Goal: Task Accomplishment & Management: Complete application form

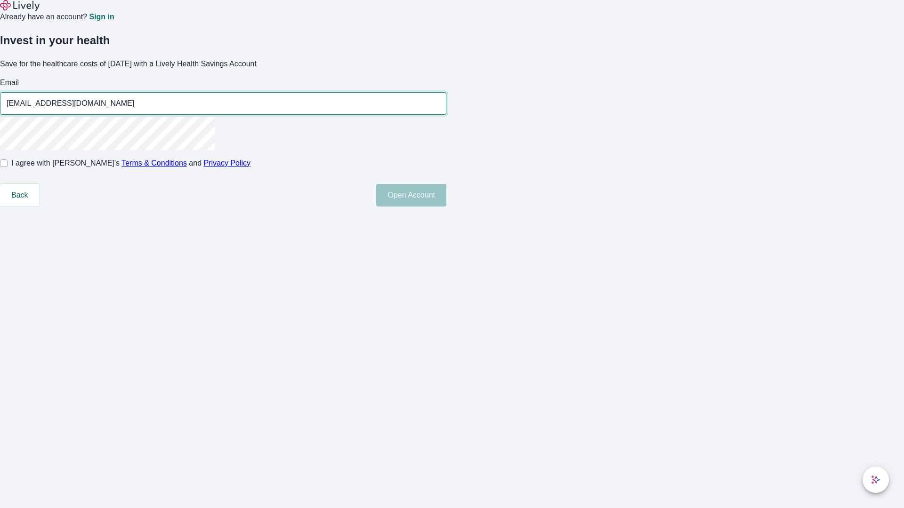
type input "[EMAIL_ADDRESS][DOMAIN_NAME]"
click at [8, 167] on input "I agree with Lively’s Terms & Conditions and Privacy Policy" at bounding box center [4, 164] width 8 height 8
checkbox input "true"
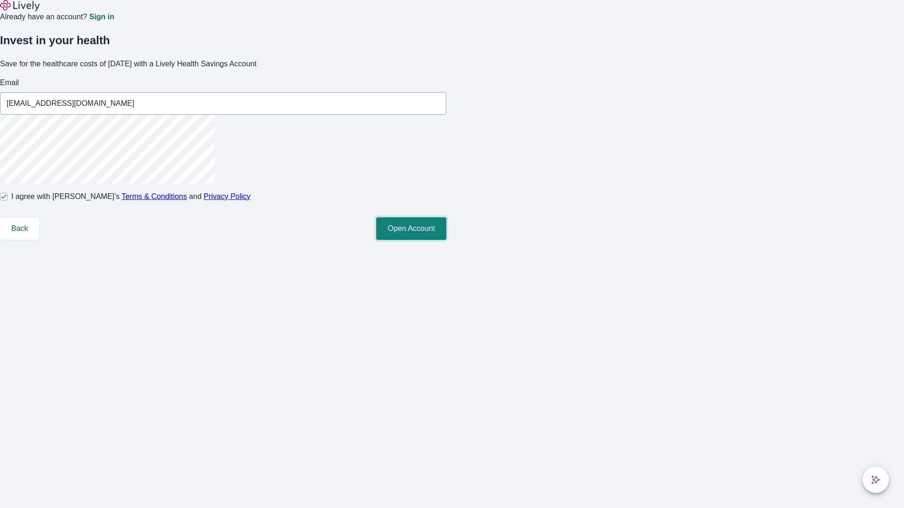
click at [446, 240] on button "Open Account" at bounding box center [411, 228] width 70 height 23
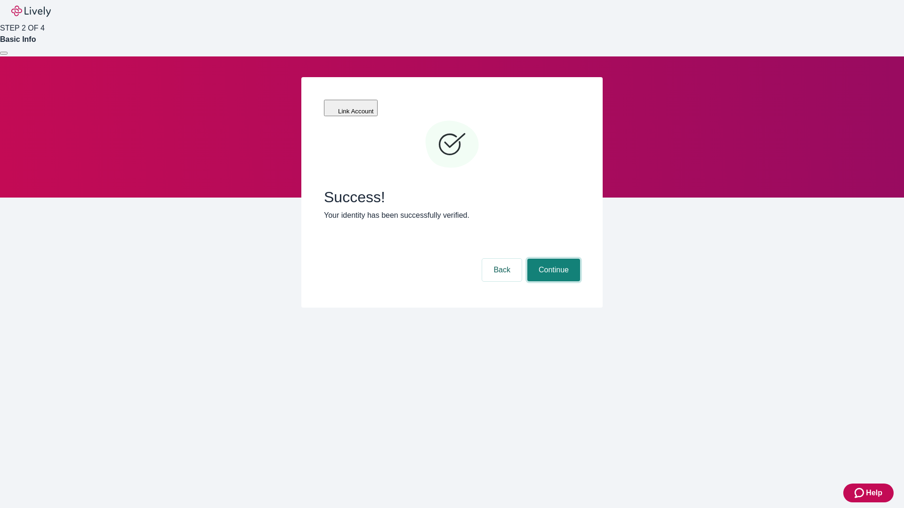
click at [552, 259] on button "Continue" at bounding box center [553, 270] width 53 height 23
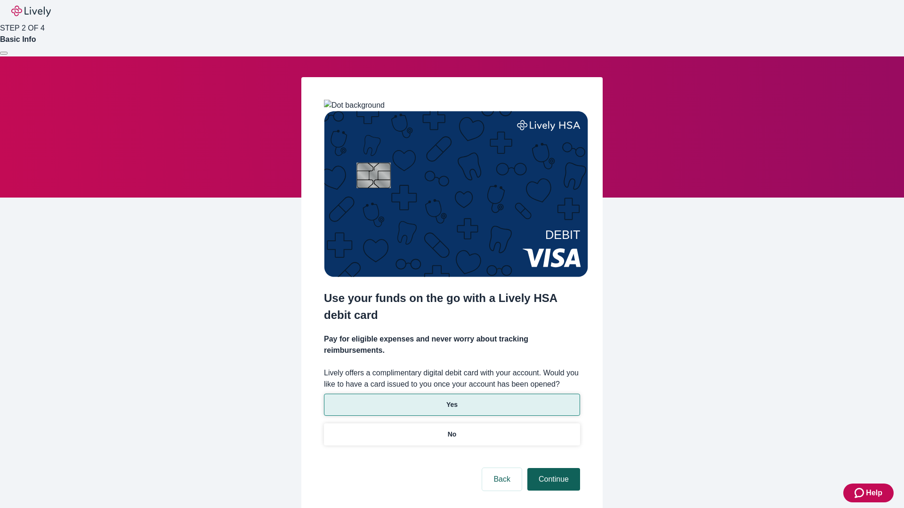
click at [451, 400] on p "Yes" at bounding box center [451, 405] width 11 height 10
click at [552, 468] on button "Continue" at bounding box center [553, 479] width 53 height 23
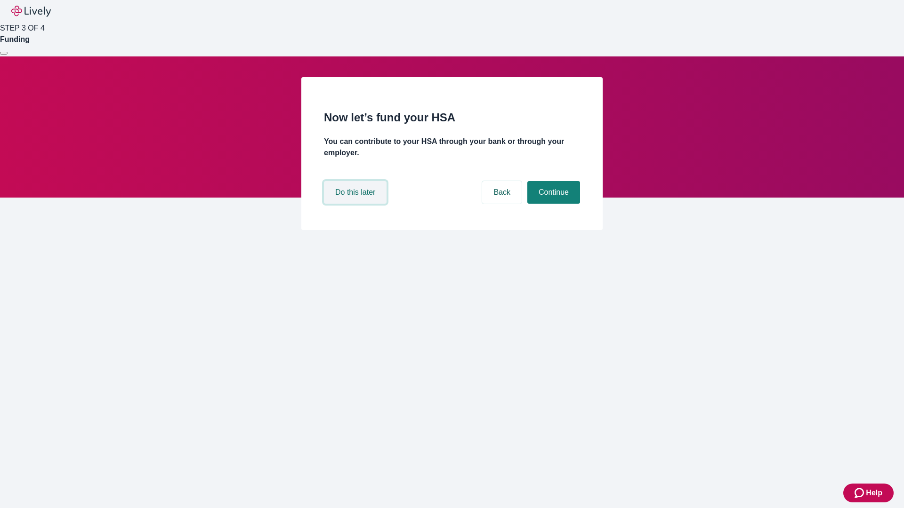
click at [356, 204] on button "Do this later" at bounding box center [355, 192] width 63 height 23
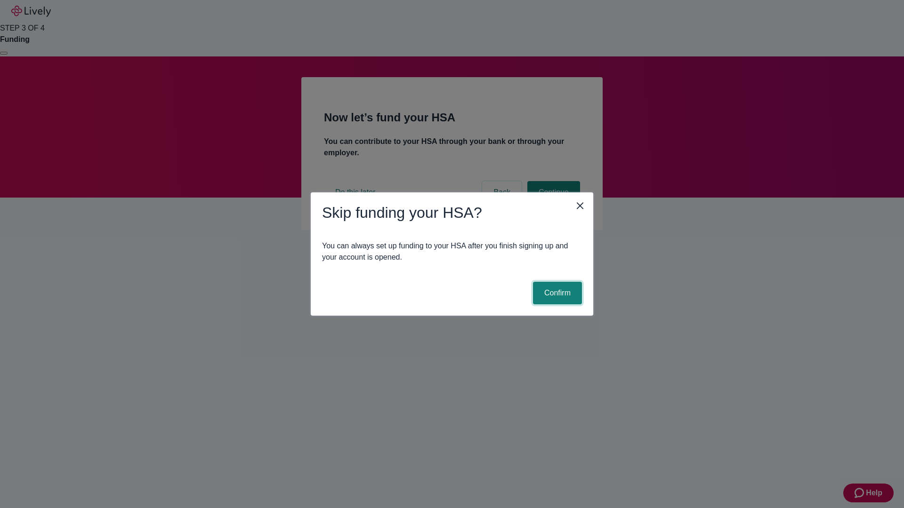
click at [556, 293] on button "Confirm" at bounding box center [557, 293] width 49 height 23
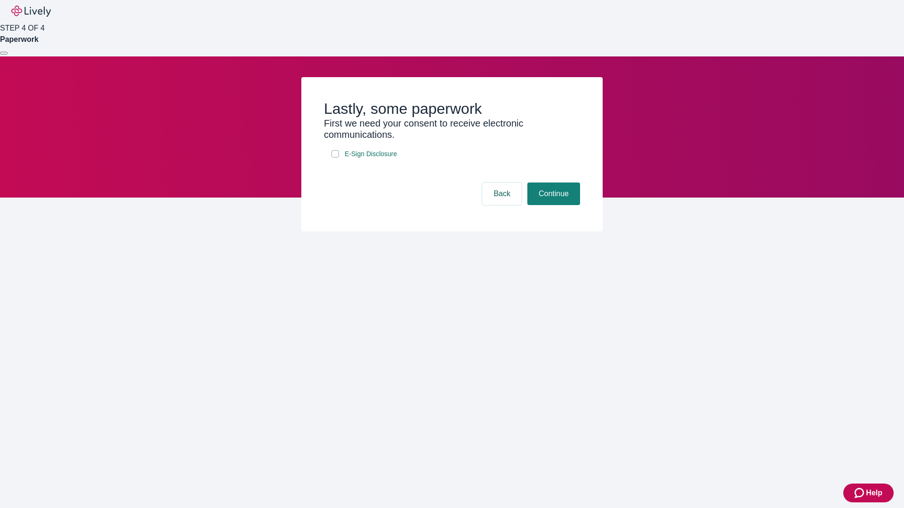
click at [335, 158] on input "E-Sign Disclosure" at bounding box center [335, 154] width 8 height 8
checkbox input "true"
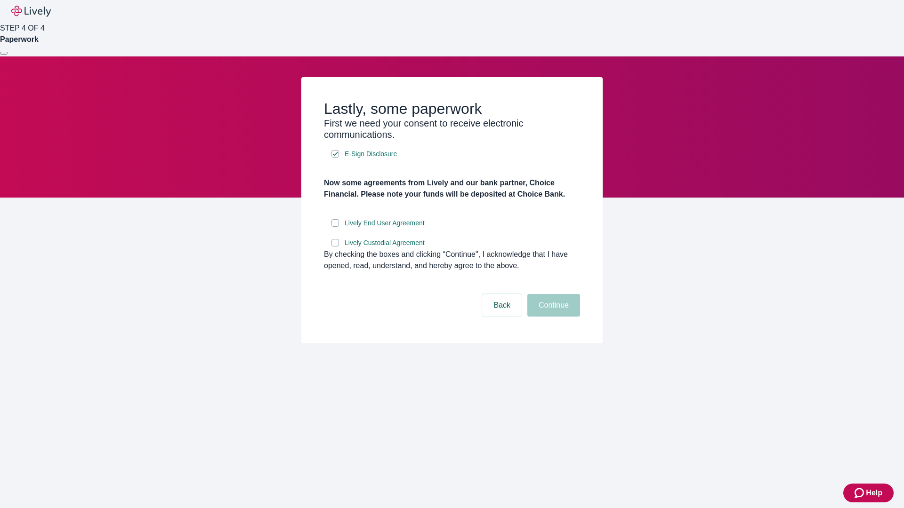
click at [335, 227] on input "Lively End User Agreement" at bounding box center [335, 223] width 8 height 8
checkbox input "true"
click at [335, 247] on input "Lively Custodial Agreement" at bounding box center [335, 243] width 8 height 8
checkbox input "true"
click at [552, 317] on button "Continue" at bounding box center [553, 305] width 53 height 23
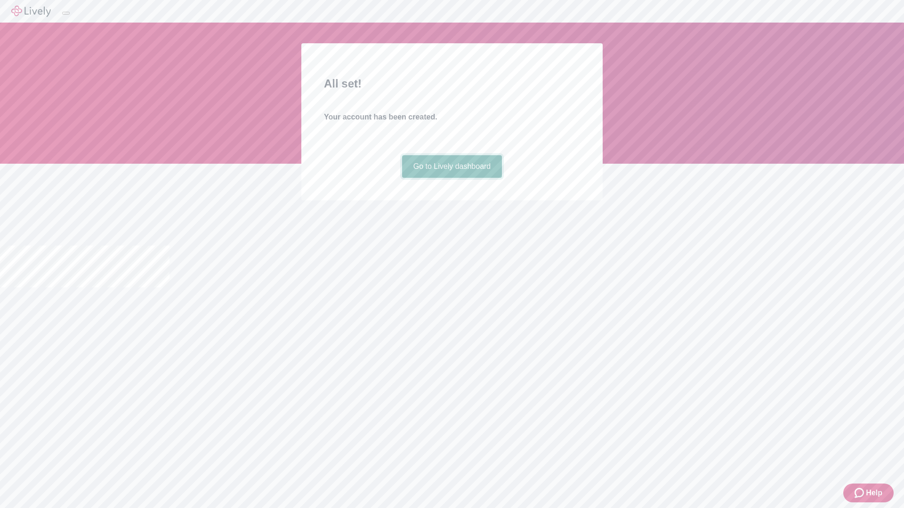
click at [451, 178] on link "Go to Lively dashboard" at bounding box center [452, 166] width 100 height 23
